Goal: Transaction & Acquisition: Purchase product/service

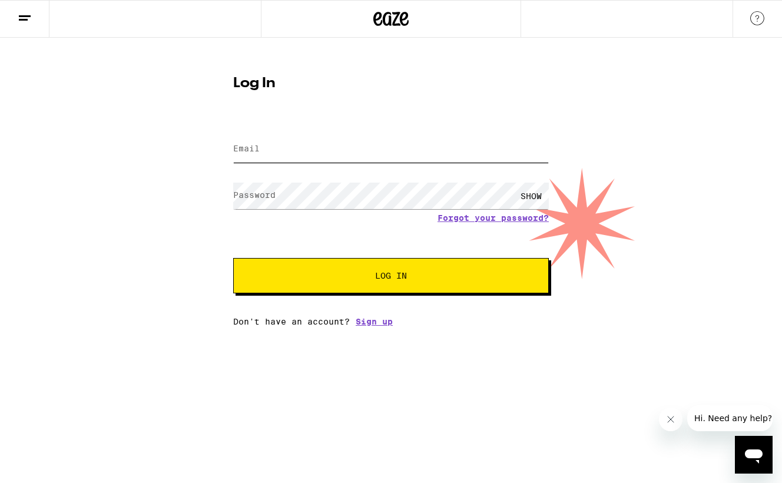
click at [406, 151] on input "Email" at bounding box center [391, 149] width 316 height 26
type input "a"
paste input "[EMAIL_ADDRESS][DOMAIN_NAME]"
type input "[EMAIL_ADDRESS][DOMAIN_NAME]"
click at [473, 269] on button "Log In" at bounding box center [391, 275] width 316 height 35
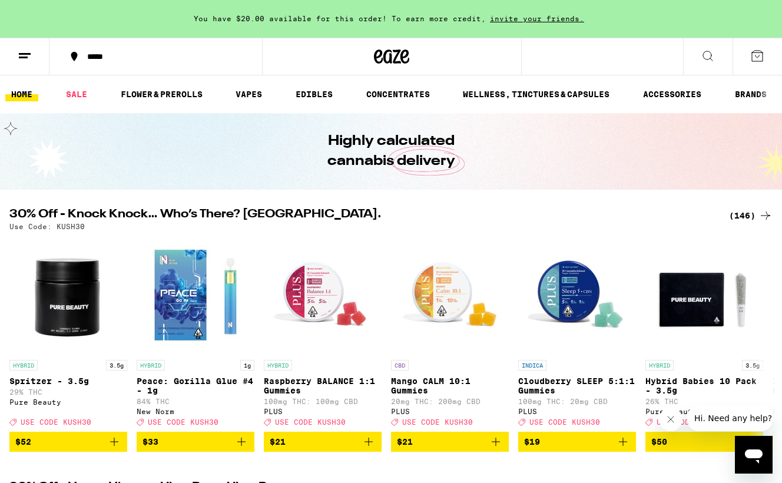
click at [708, 54] on icon at bounding box center [708, 56] width 14 height 14
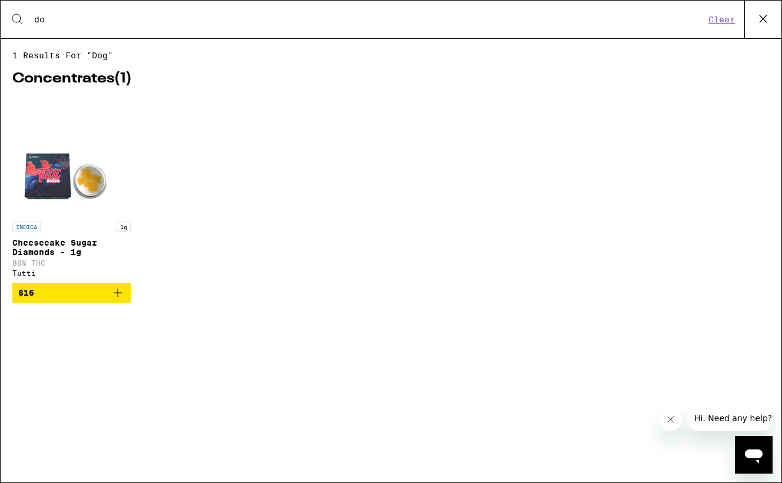
type input "d"
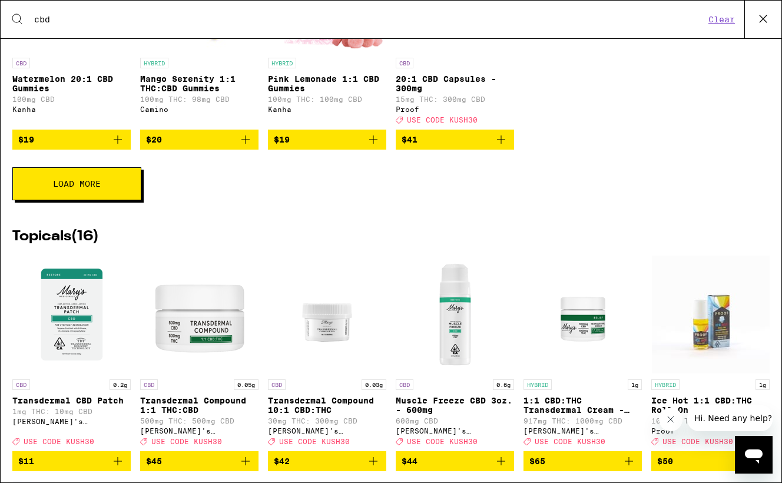
scroll to position [650, 0]
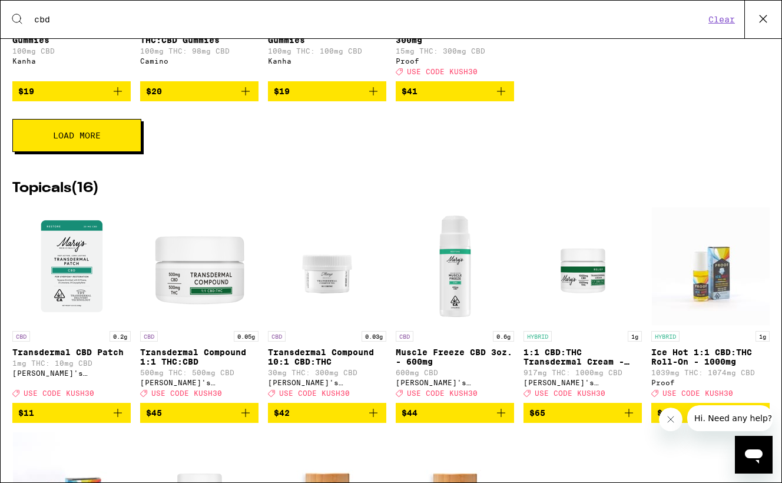
type input "cbd"
click at [112, 152] on button "Load More" at bounding box center [76, 135] width 129 height 33
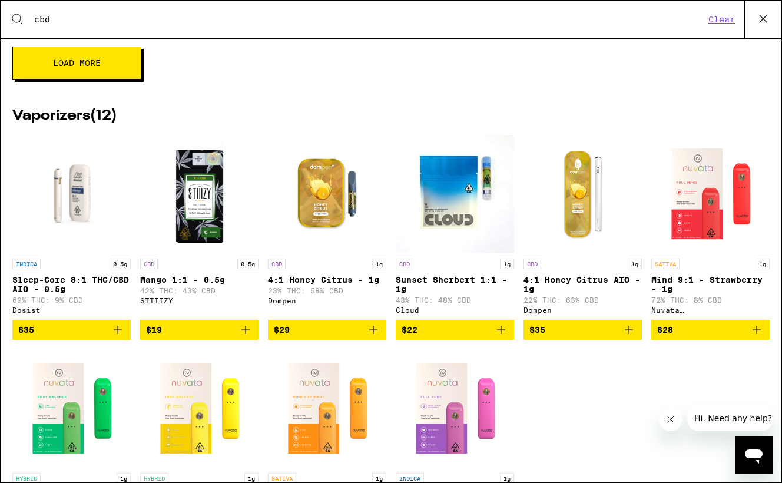
scroll to position [1704, 0]
